Goal: Find specific page/section: Find specific page/section

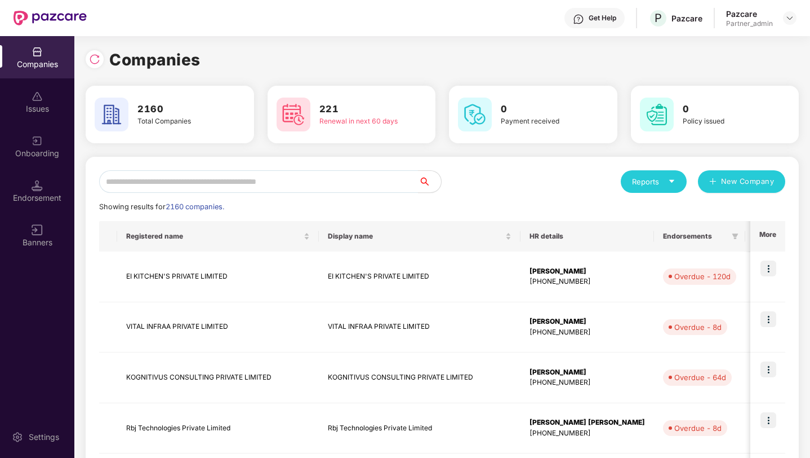
click at [237, 189] on input "text" at bounding box center [259, 181] width 320 height 23
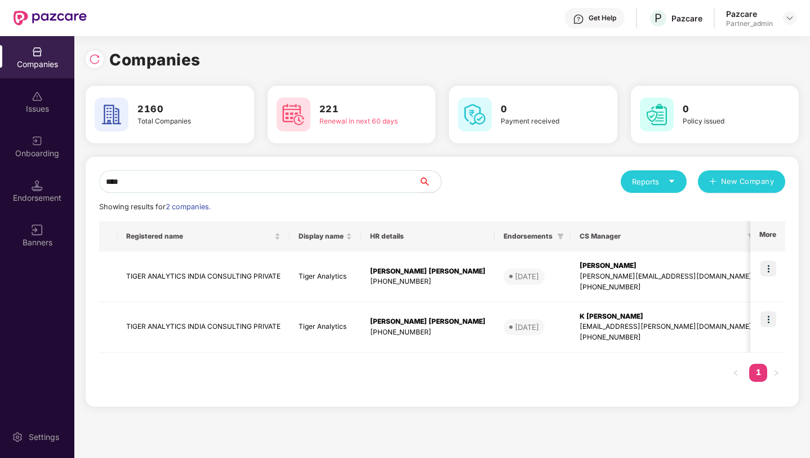
type input "*****"
click at [299, 289] on td "Tiger Analytics" at bounding box center [326, 276] width 72 height 51
